Goal: Contribute content: Add original content to the website for others to see

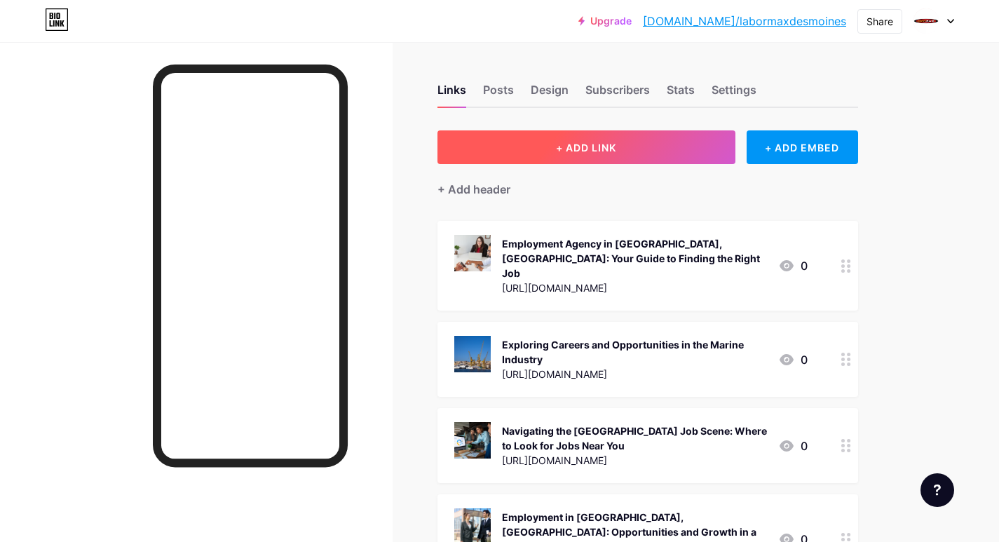
click at [472, 154] on button "+ ADD LINK" at bounding box center [586, 147] width 298 height 34
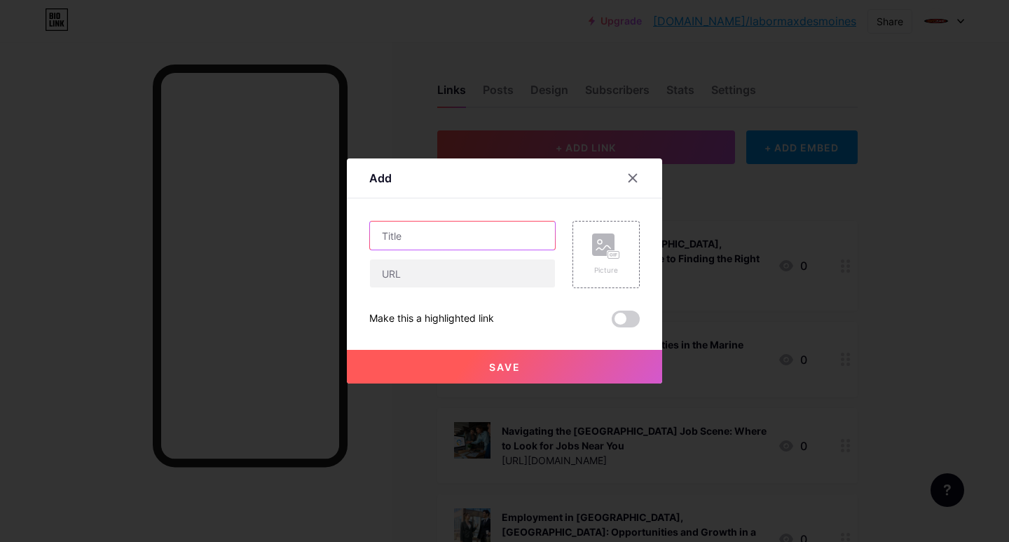
click at [376, 234] on input "text" at bounding box center [462, 236] width 185 height 28
paste input "Building Your Future: General Labour Jobs in [GEOGRAPHIC_DATA], [GEOGRAPHIC_DAT…"
type input "Building Your Future: General Labour Jobs in [GEOGRAPHIC_DATA], [GEOGRAPHIC_DAT…"
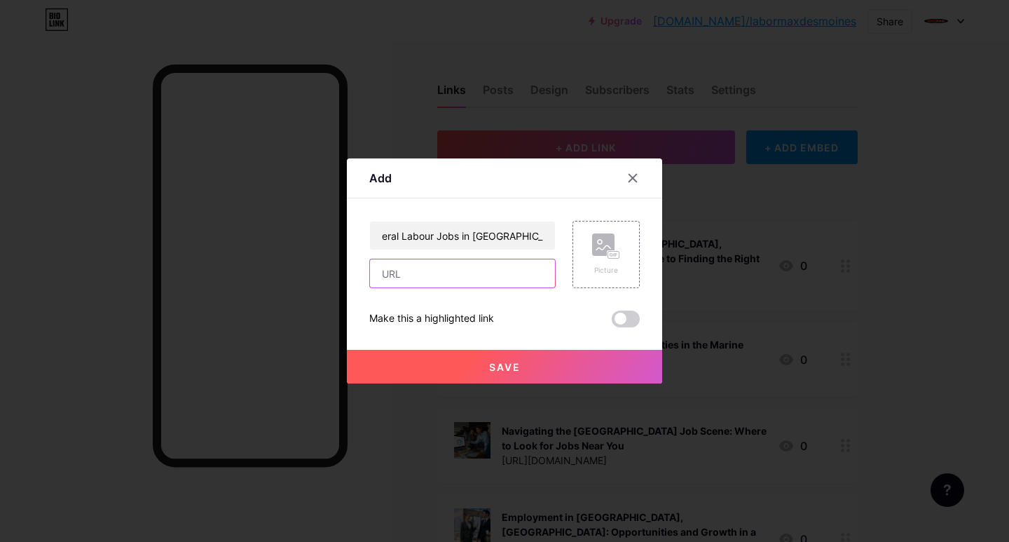
click at [394, 268] on input "text" at bounding box center [462, 273] width 185 height 28
paste input "[URL][DOMAIN_NAME]"
type input "[URL][DOMAIN_NAME]"
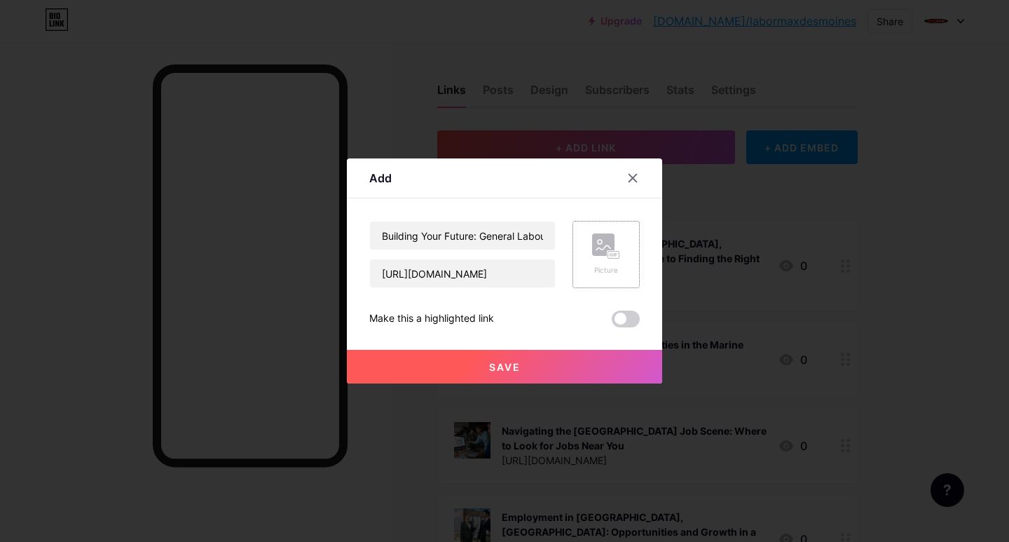
click at [582, 251] on div "Picture" at bounding box center [606, 254] width 67 height 67
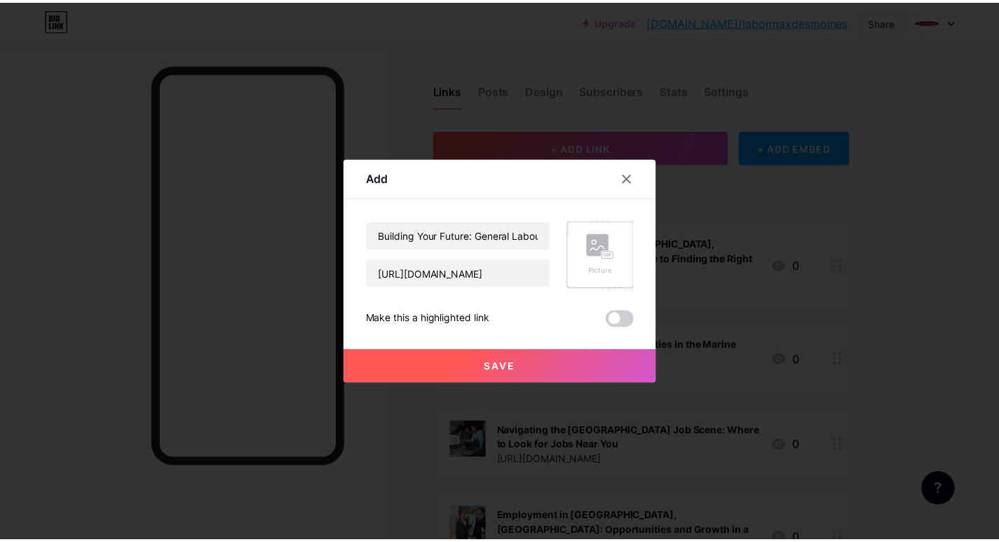
scroll to position [0, 0]
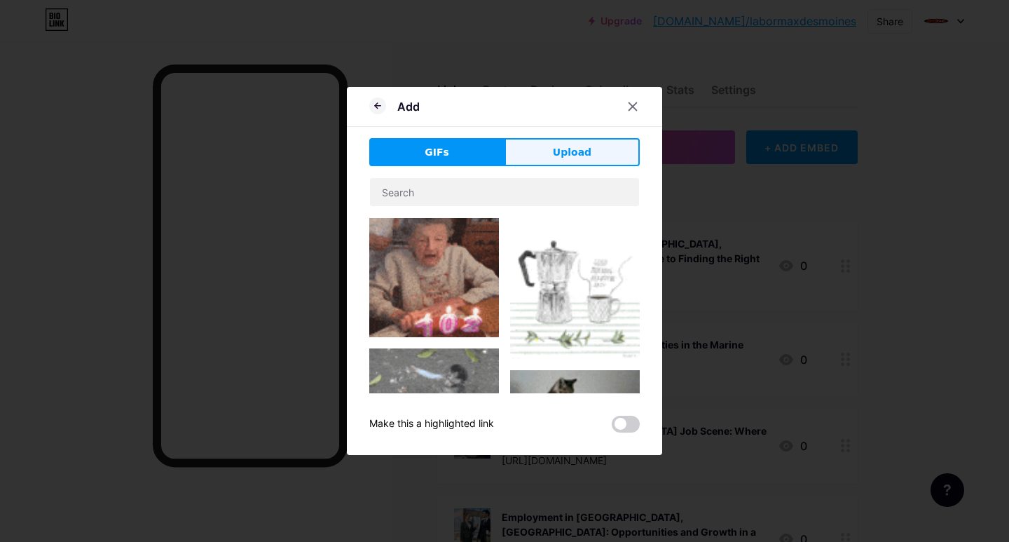
click at [545, 142] on button "Upload" at bounding box center [572, 152] width 135 height 28
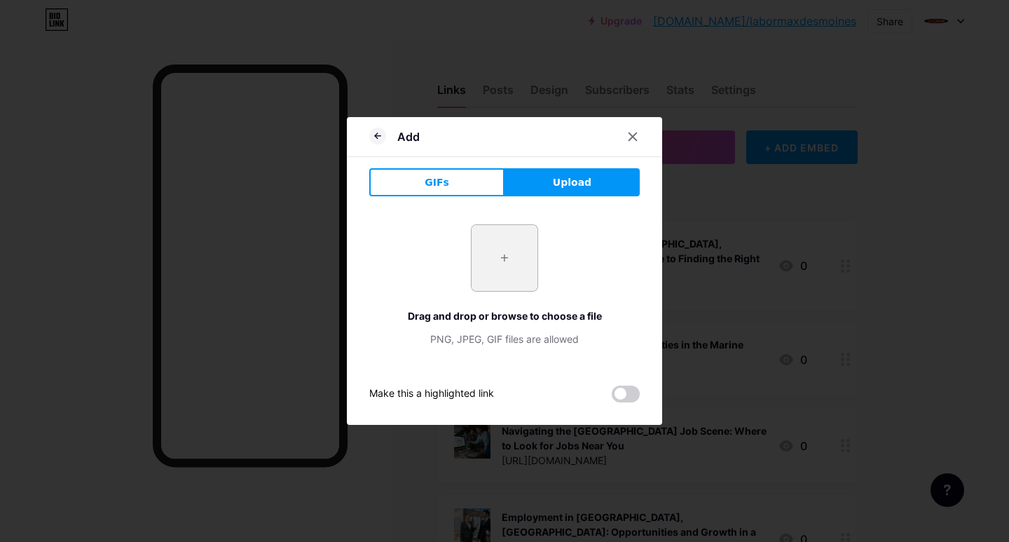
click at [498, 261] on input "file" at bounding box center [505, 258] width 66 height 66
type input "C:\fakepath\Building Your Future General Labour Jobs in [GEOGRAPHIC_DATA], [GEO…"
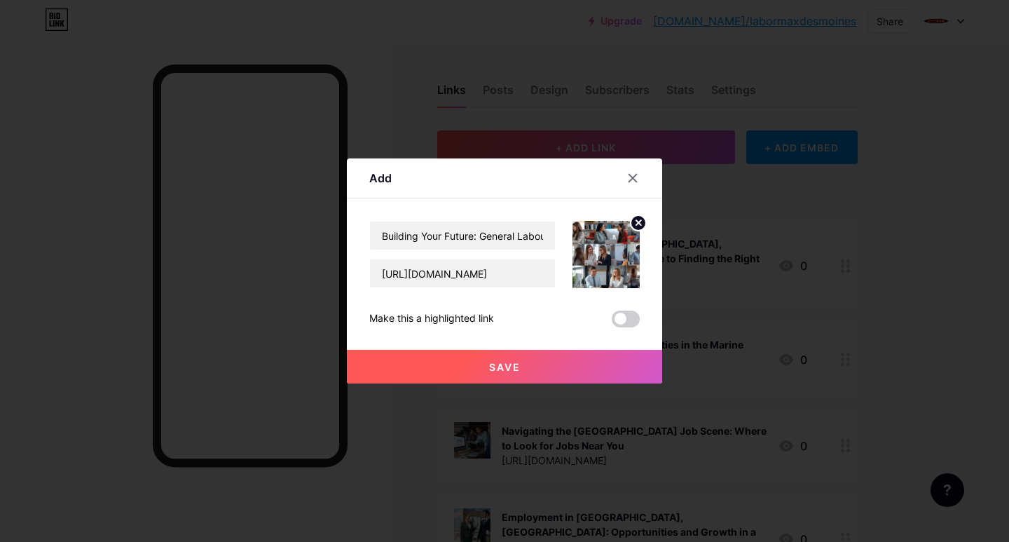
click at [468, 372] on button "Save" at bounding box center [504, 367] width 315 height 34
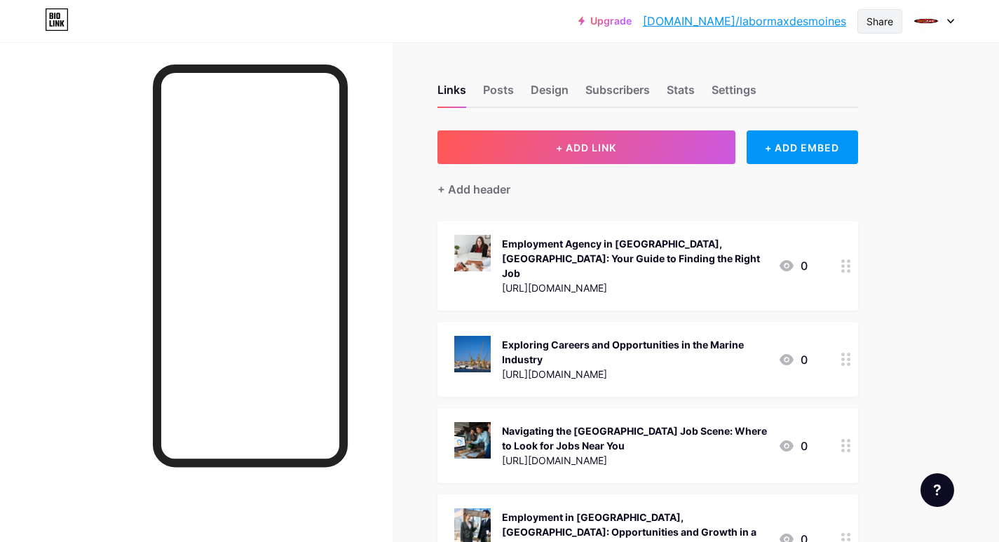
click at [877, 23] on div "Share" at bounding box center [879, 21] width 27 height 15
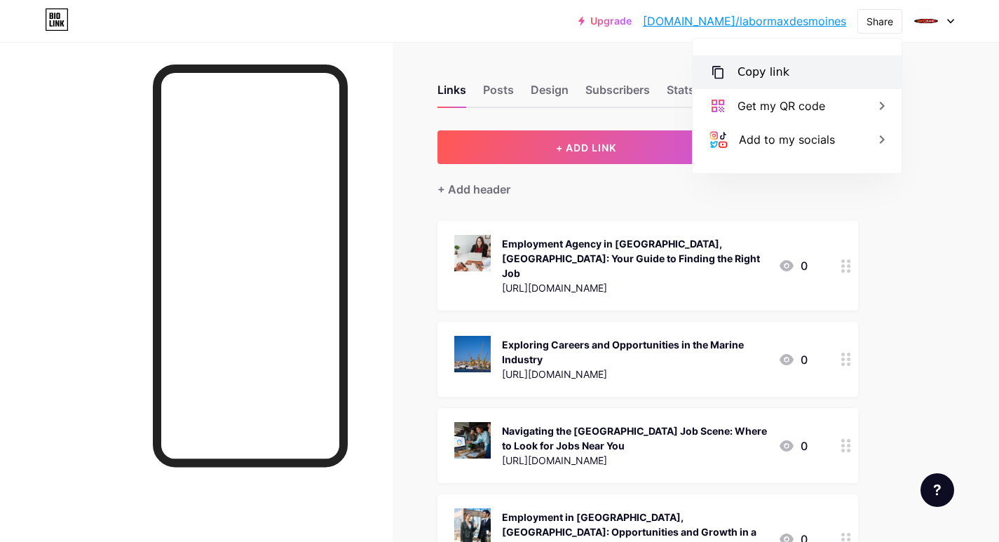
click at [753, 74] on div "Copy link" at bounding box center [763, 72] width 52 height 17
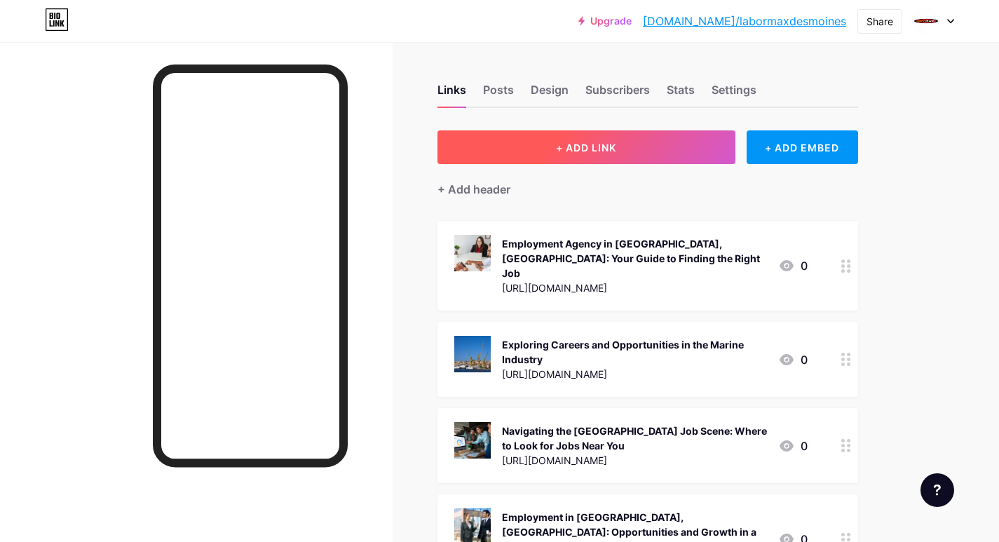
click at [526, 143] on button "+ ADD LINK" at bounding box center [586, 147] width 298 height 34
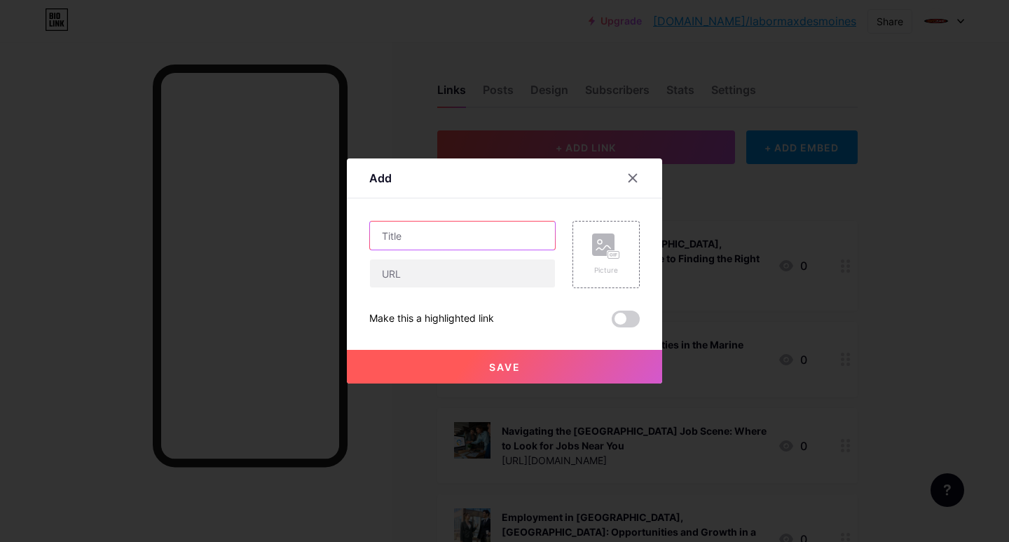
click at [391, 231] on input "text" at bounding box center [462, 236] width 185 height 28
paste input "Welcoming Work: Hospitality Jobs in Des Moines, IA"
type input "Welcoming Work: Hospitality Jobs in Des Moines, IA"
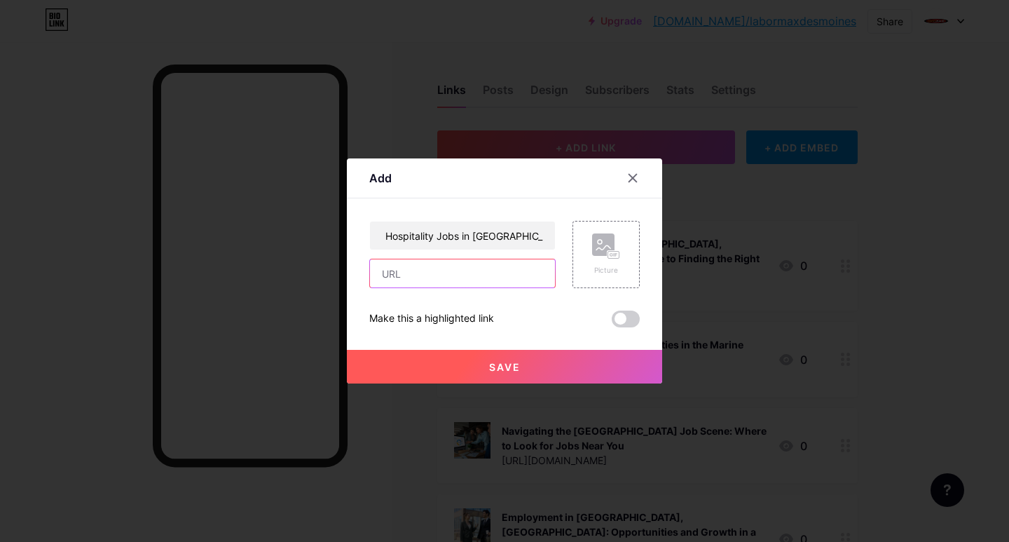
click at [391, 278] on input "text" at bounding box center [462, 273] width 185 height 28
paste input "https://www.sociomix.com/c/stories/welcoming-work-hospitality-jobs-in-des-moine…"
type input "https://www.sociomix.com/c/stories/welcoming-work-hospitality-jobs-in-des-moine…"
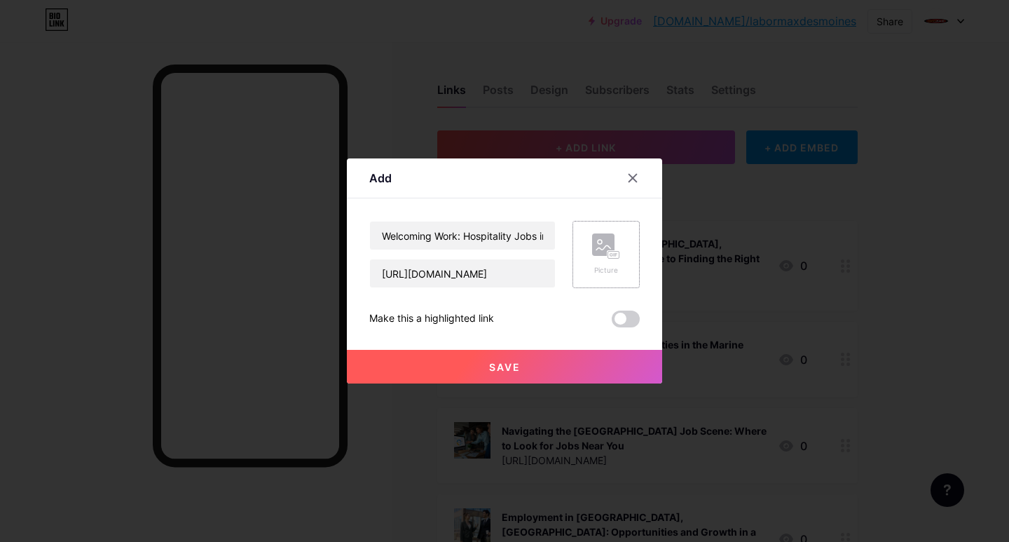
click at [585, 270] on div "Picture" at bounding box center [606, 254] width 67 height 67
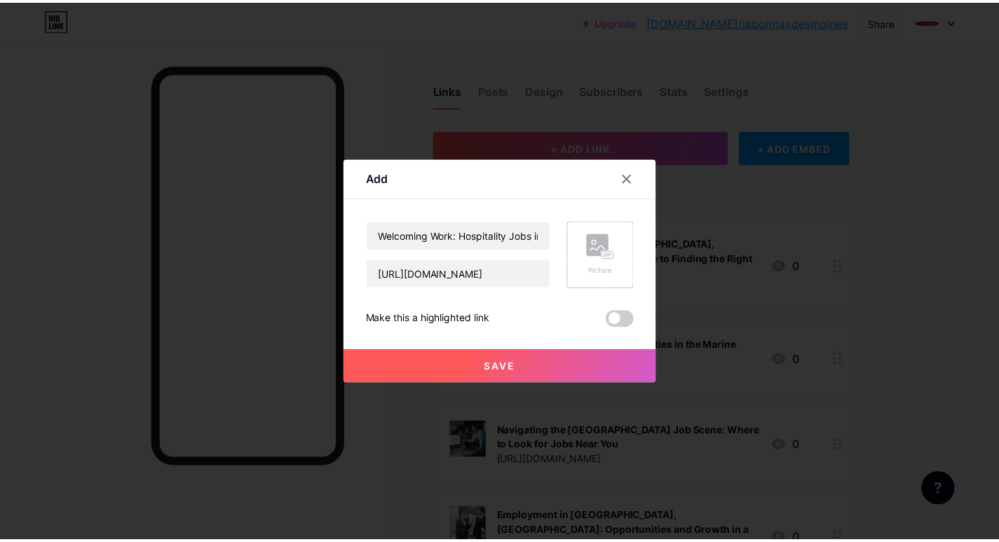
scroll to position [0, 0]
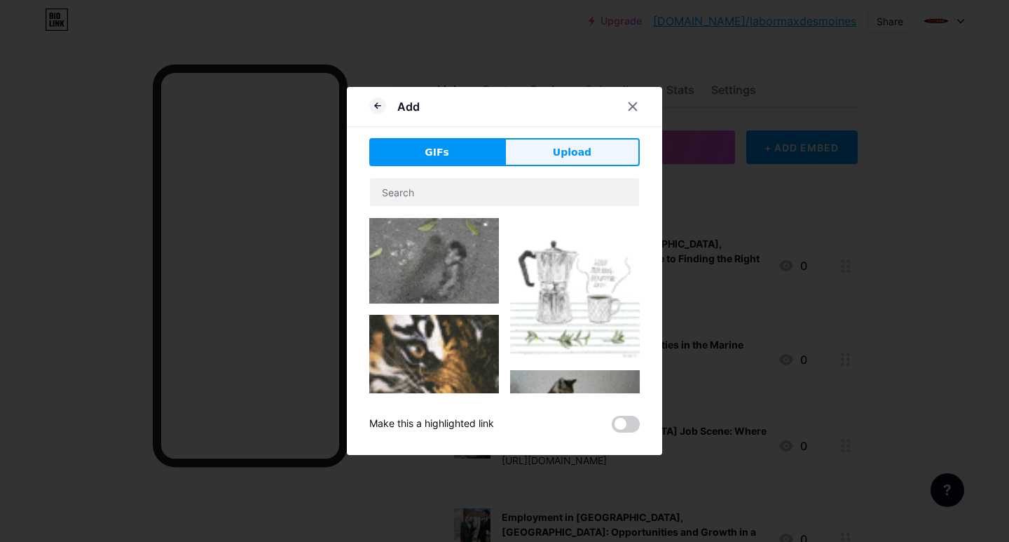
click at [550, 146] on button "Upload" at bounding box center [572, 152] width 135 height 28
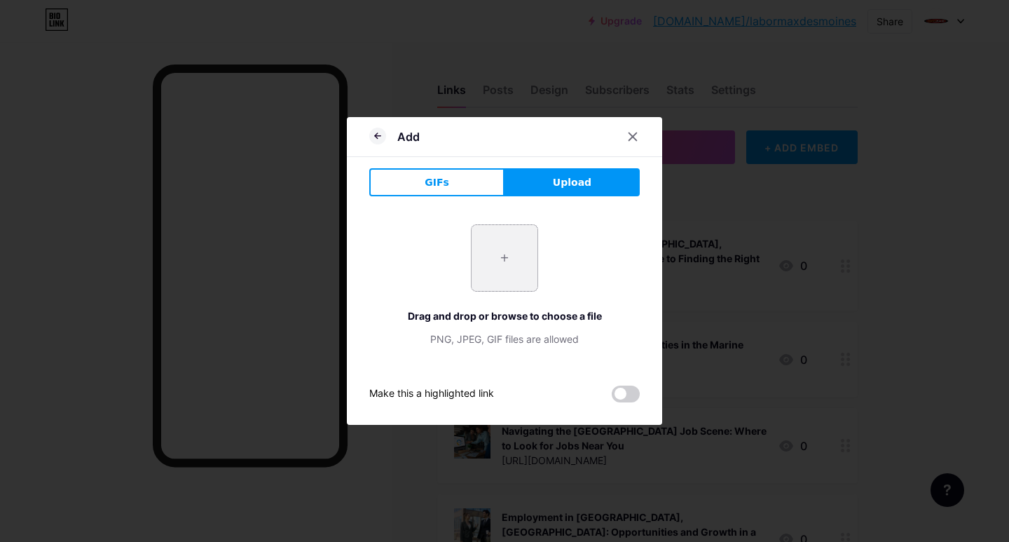
click at [509, 278] on input "file" at bounding box center [505, 258] width 66 height 66
type input "C:\fakepath\Welcoming Work Hospitality Jobs in Des Moines, IA.jpg"
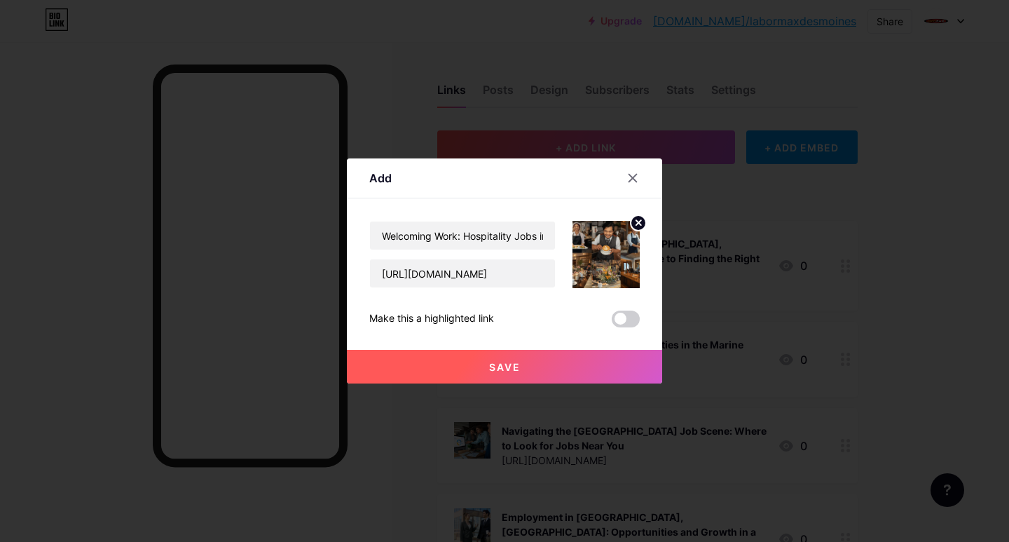
click at [505, 368] on span "Save" at bounding box center [505, 367] width 32 height 12
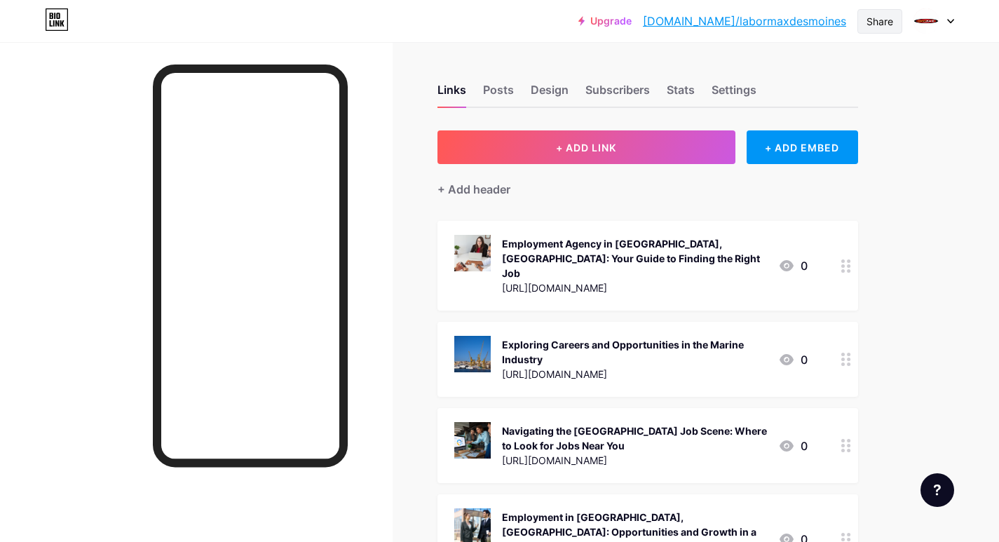
click at [874, 8] on div "Upgrade bio.link/laborm... bio.link/labormaxdesmoines Share Switch accounts Lab…" at bounding box center [499, 21] width 999 height 42
click at [871, 18] on div "Share" at bounding box center [879, 21] width 27 height 15
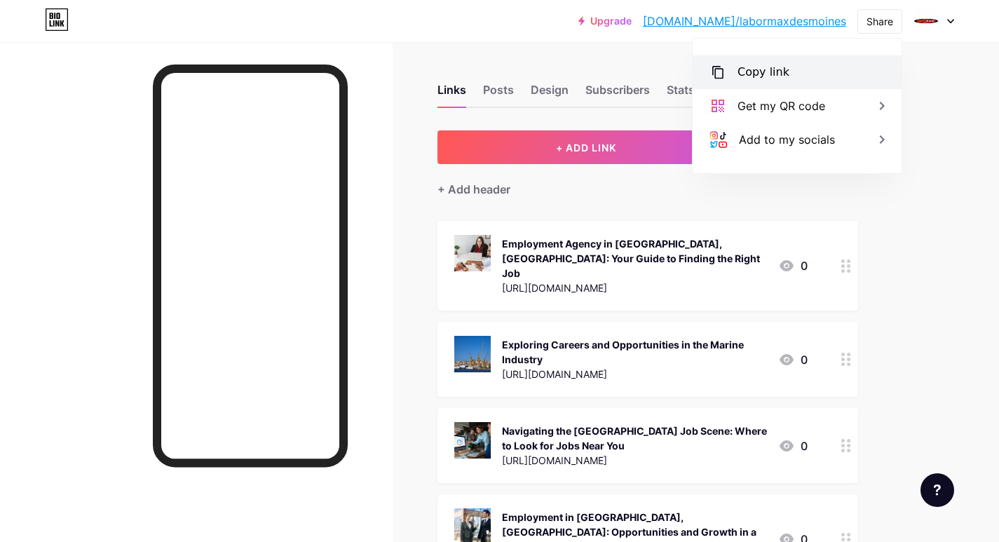
click at [763, 67] on div "Copy link" at bounding box center [763, 72] width 52 height 17
